Goal: Transaction & Acquisition: Obtain resource

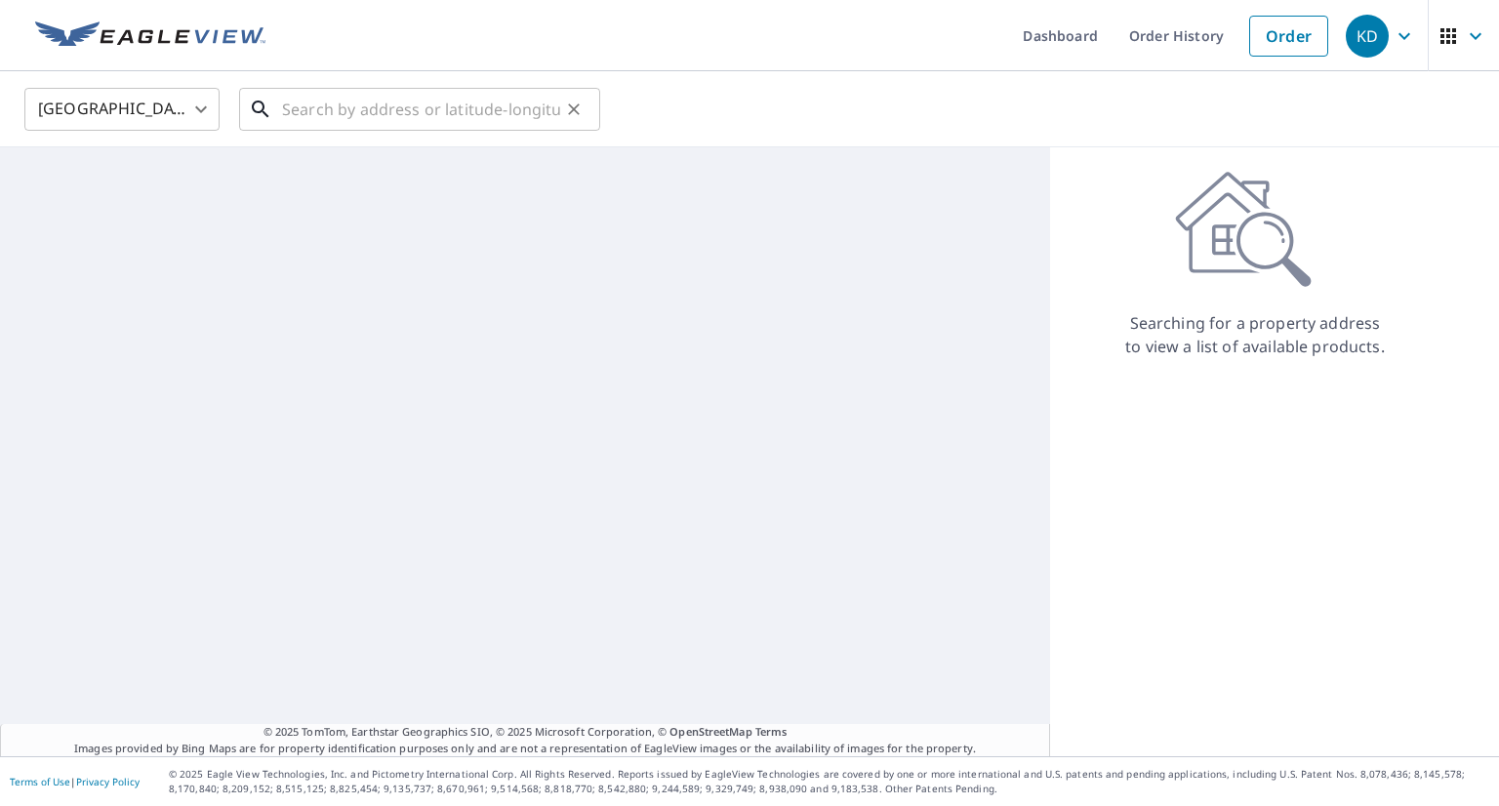
click at [479, 106] on input "text" at bounding box center [421, 109] width 278 height 55
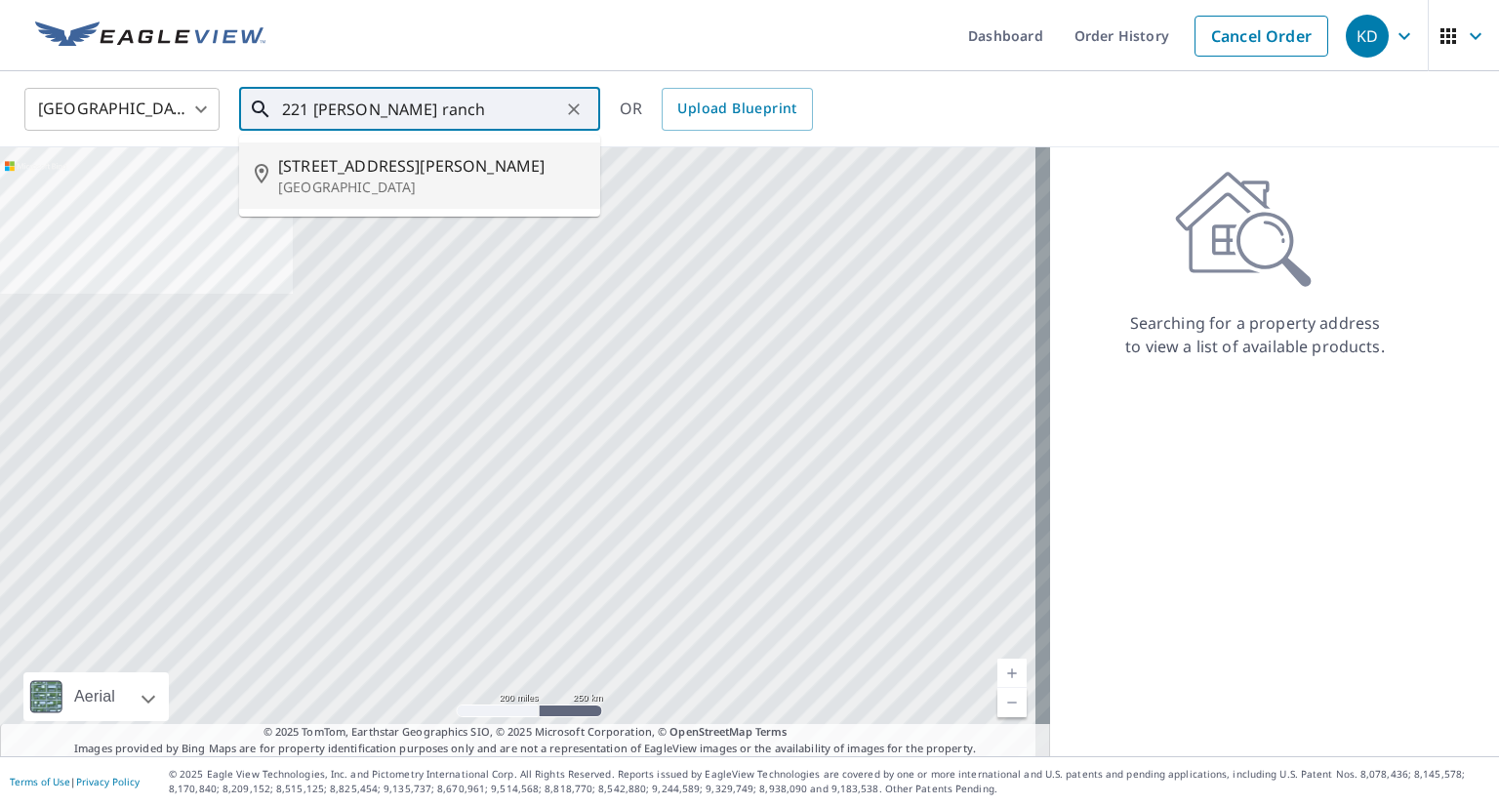
click at [368, 194] on p "[GEOGRAPHIC_DATA]" at bounding box center [431, 188] width 307 height 20
type input "[STREET_ADDRESS][PERSON_NAME]"
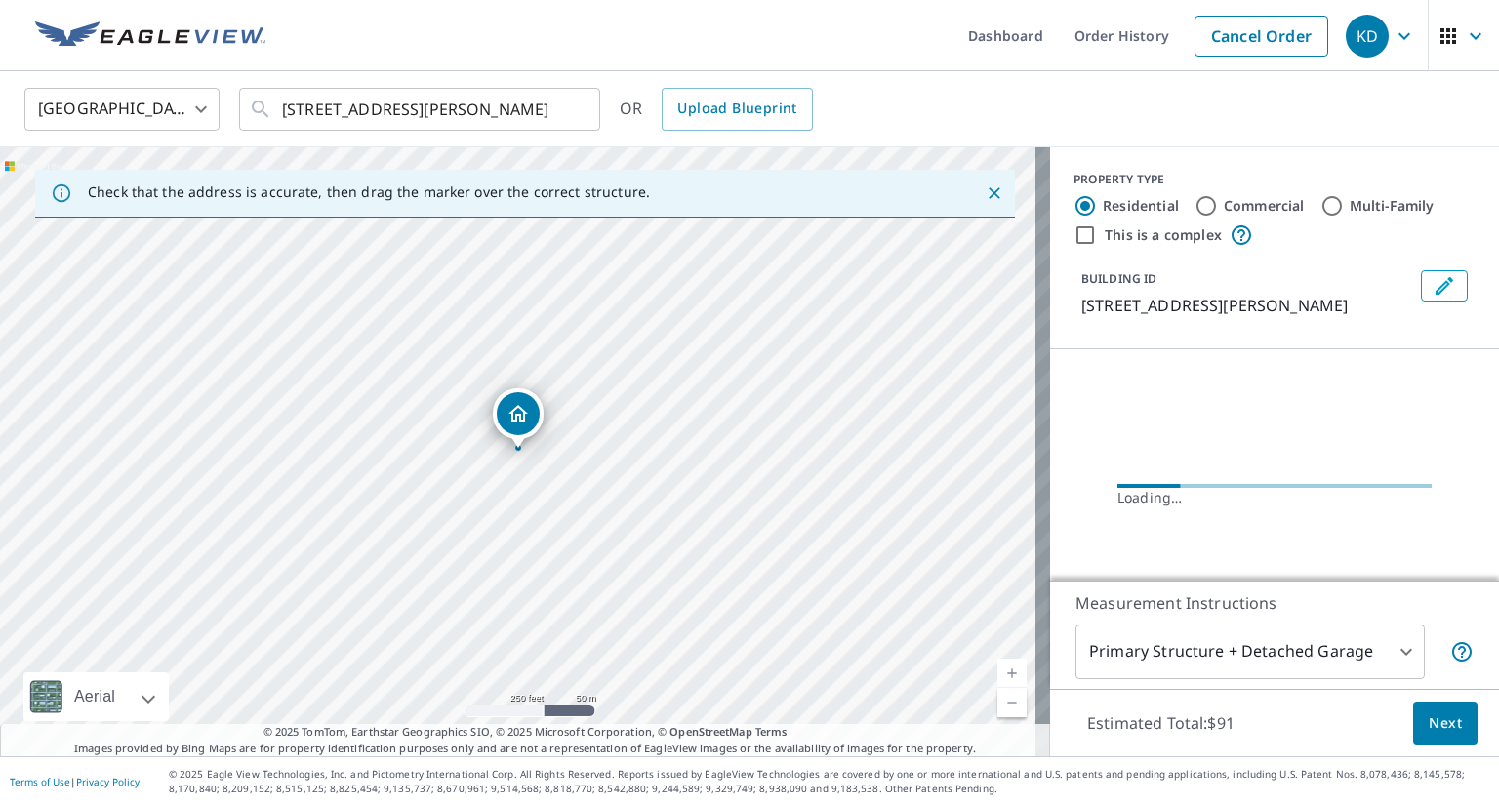
click at [368, 194] on p "Check that the address is accurate, then drag the marker over the correct struc…" at bounding box center [369, 193] width 562 height 18
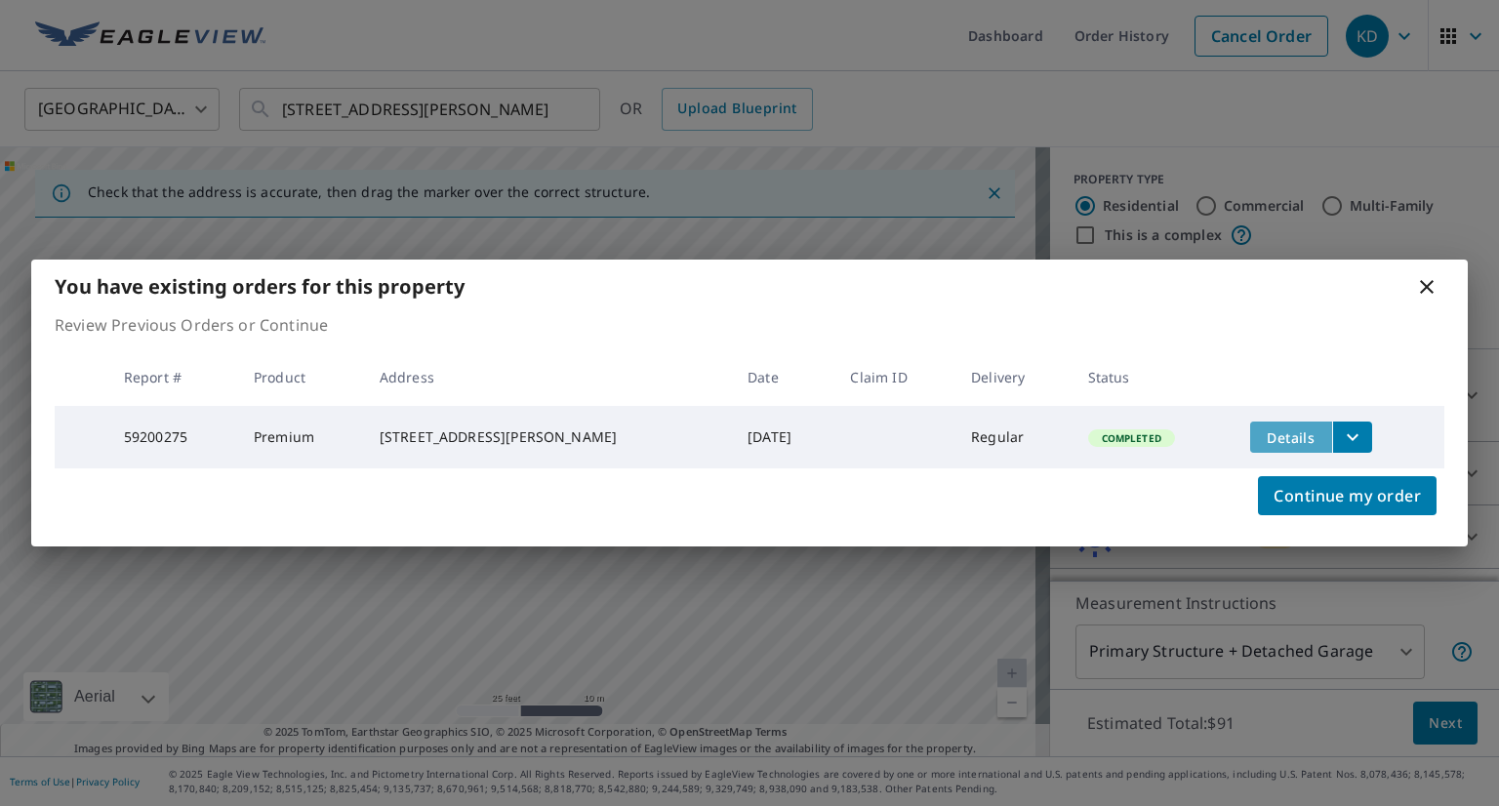
click at [1311, 436] on span "Details" at bounding box center [1291, 438] width 59 height 19
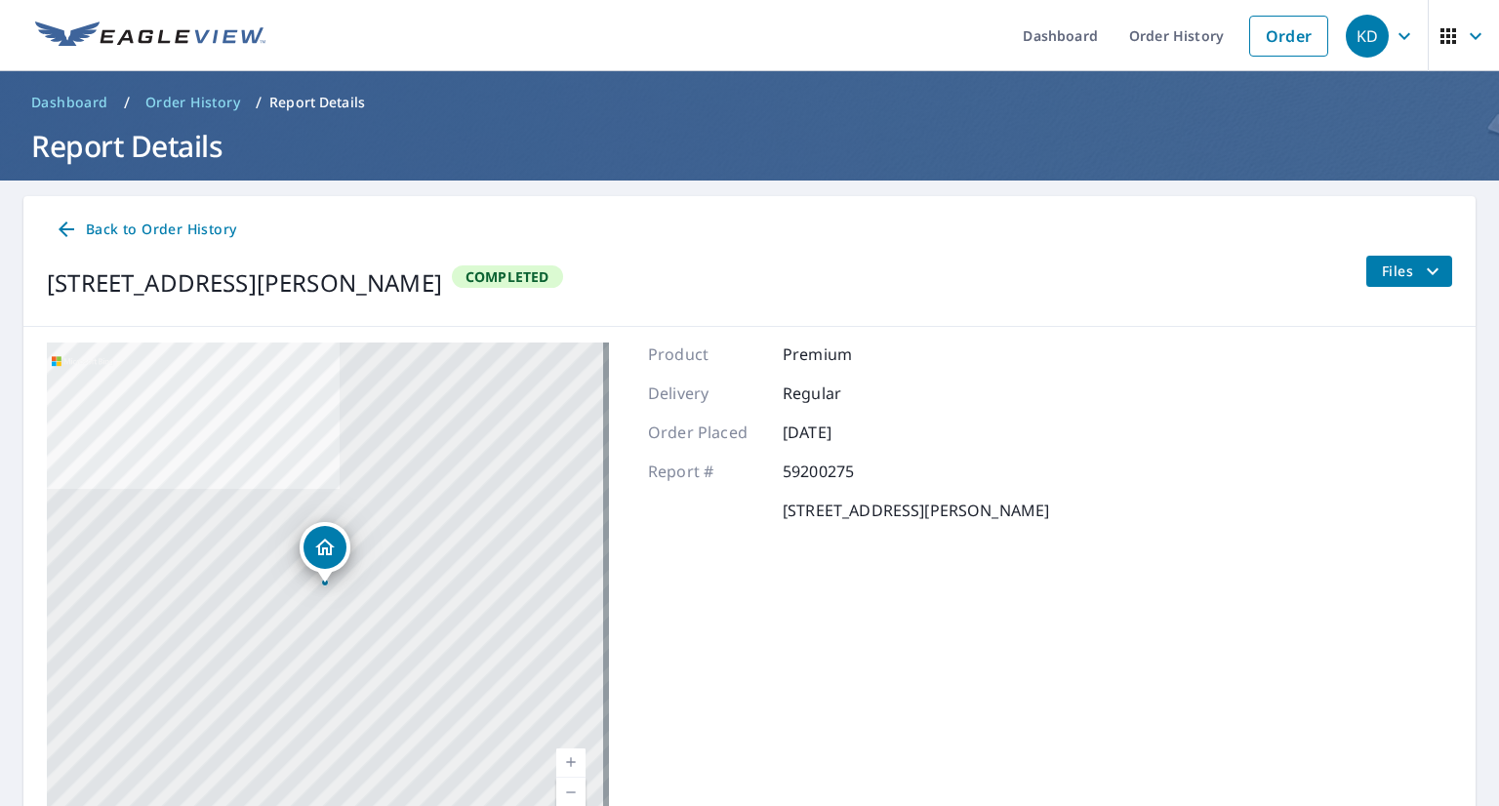
click at [1421, 265] on icon "filesDropdownBtn-59200275" at bounding box center [1432, 271] width 23 height 23
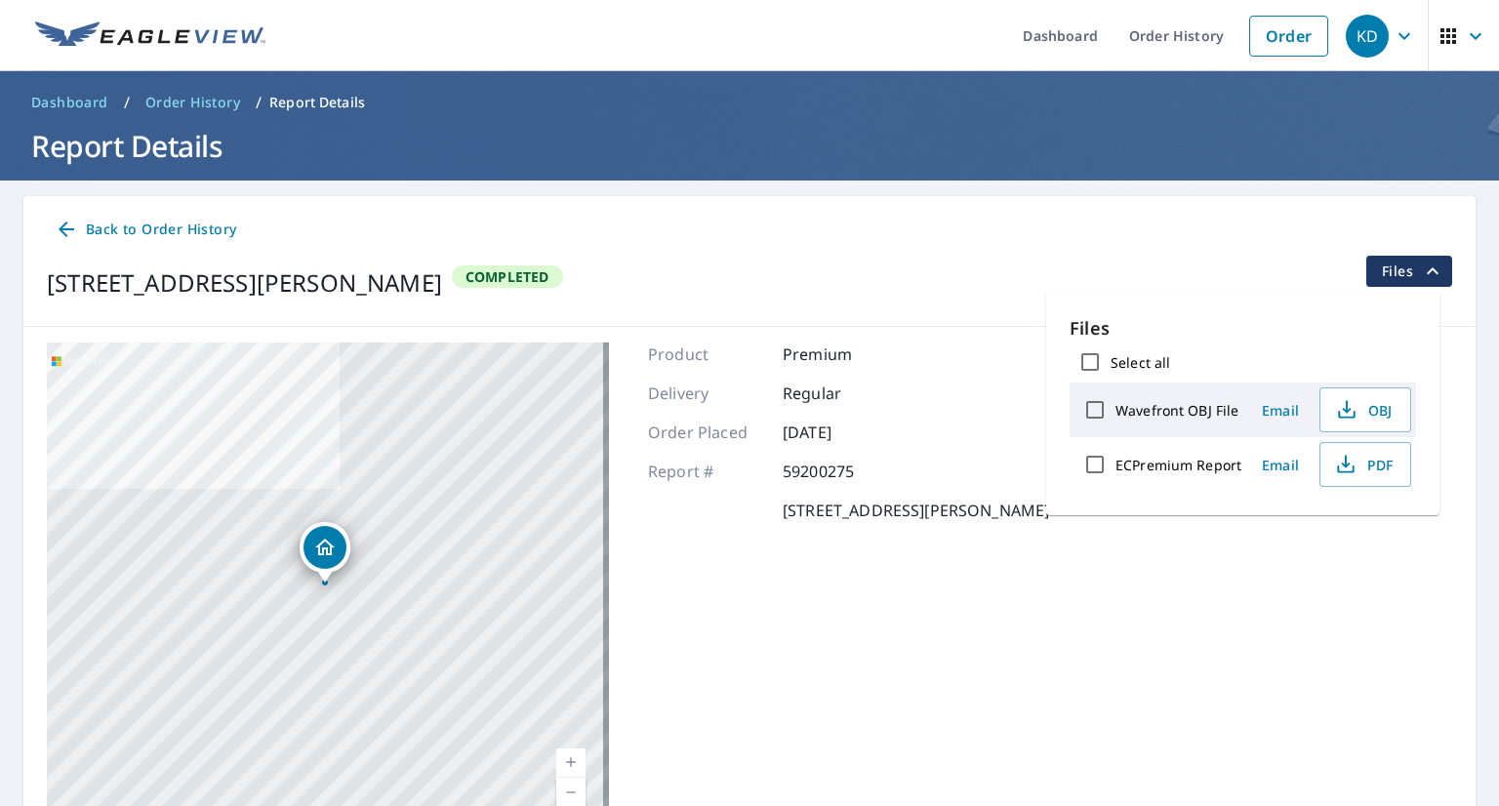
click at [1183, 468] on label "ECPremium Report" at bounding box center [1179, 465] width 126 height 19
click at [1116, 468] on input "ECPremium Report" at bounding box center [1095, 464] width 41 height 41
checkbox input "true"
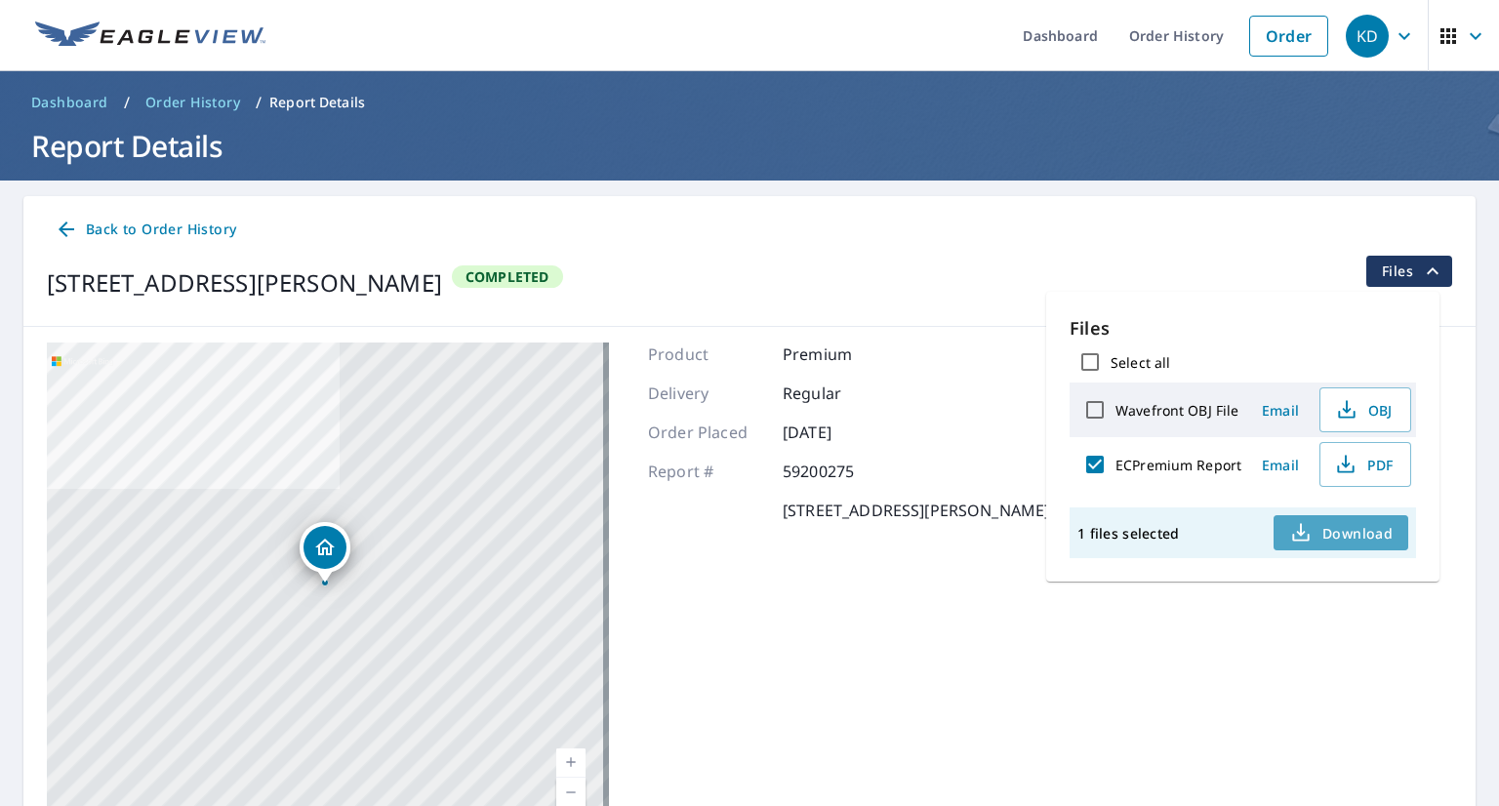
click at [1355, 518] on button "Download" at bounding box center [1341, 532] width 135 height 35
